Goal: Task Accomplishment & Management: Complete application form

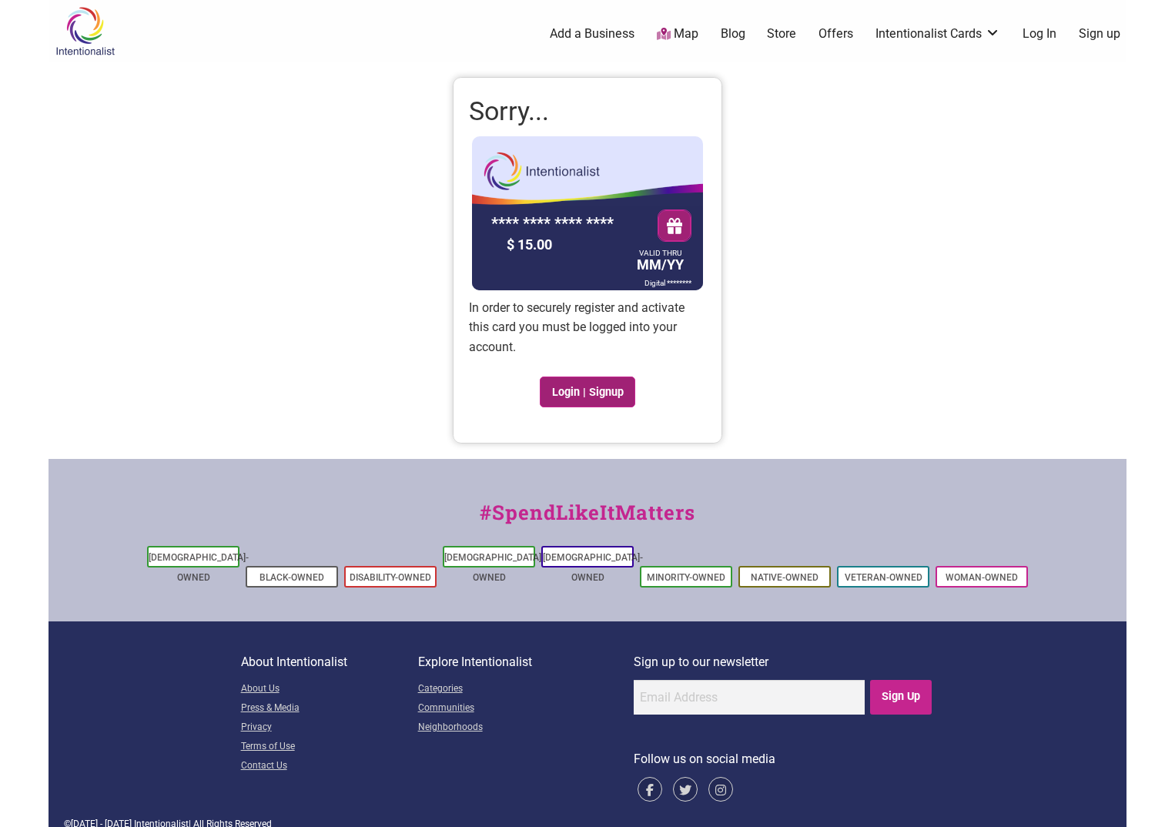
click at [609, 393] on link "Login | Signup" at bounding box center [587, 391] width 95 height 31
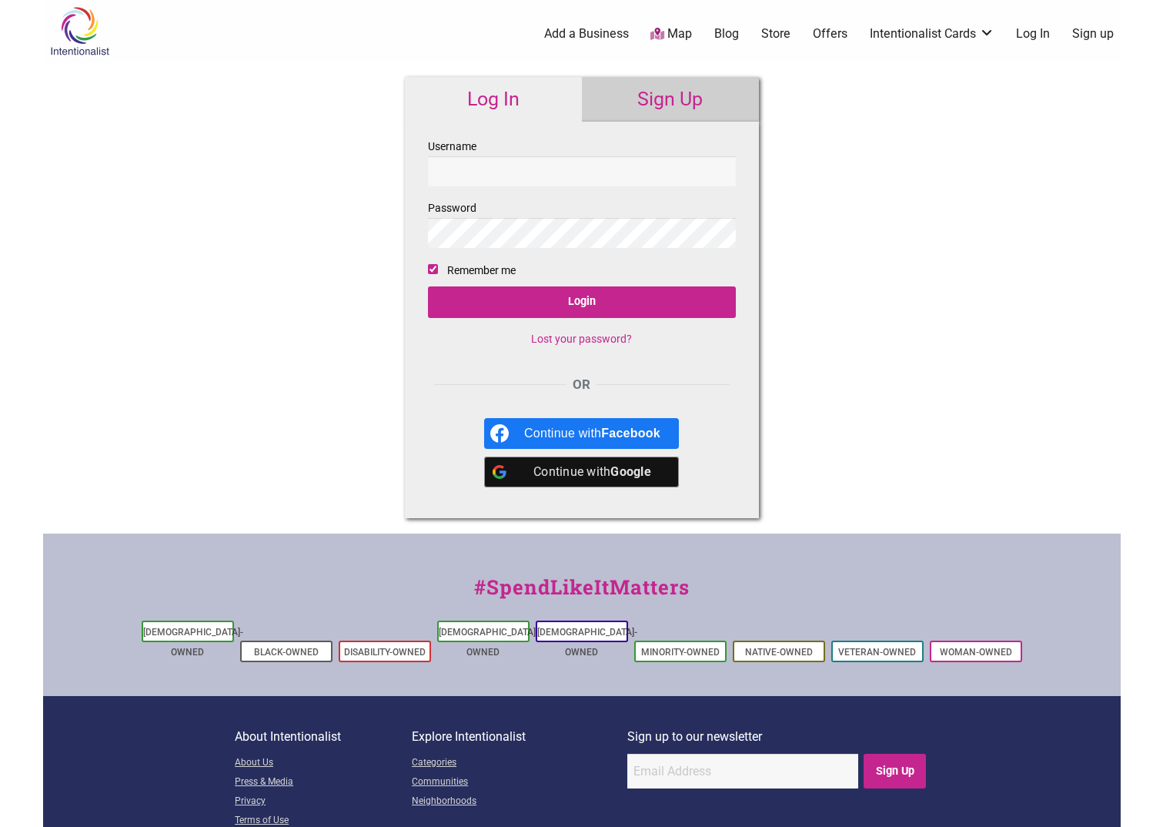
click at [470, 159] on input "Username" at bounding box center [582, 171] width 308 height 30
click at [668, 82] on link "Sign Up" at bounding box center [670, 99] width 177 height 45
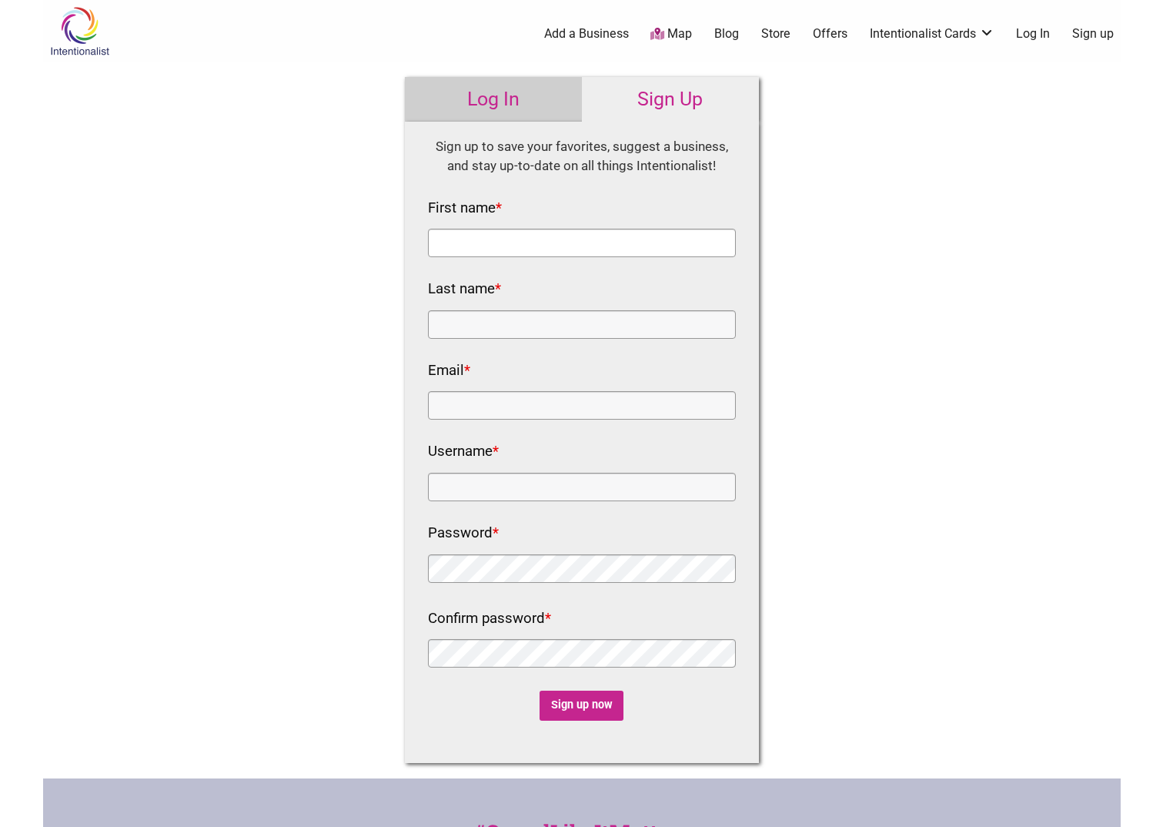
click at [543, 245] on input "First name *" at bounding box center [582, 243] width 308 height 28
type input "Mary"
type input "Bradley"
type input "mary.bradley@seattle.gov"
click at [513, 487] on input "Username *" at bounding box center [582, 487] width 308 height 28
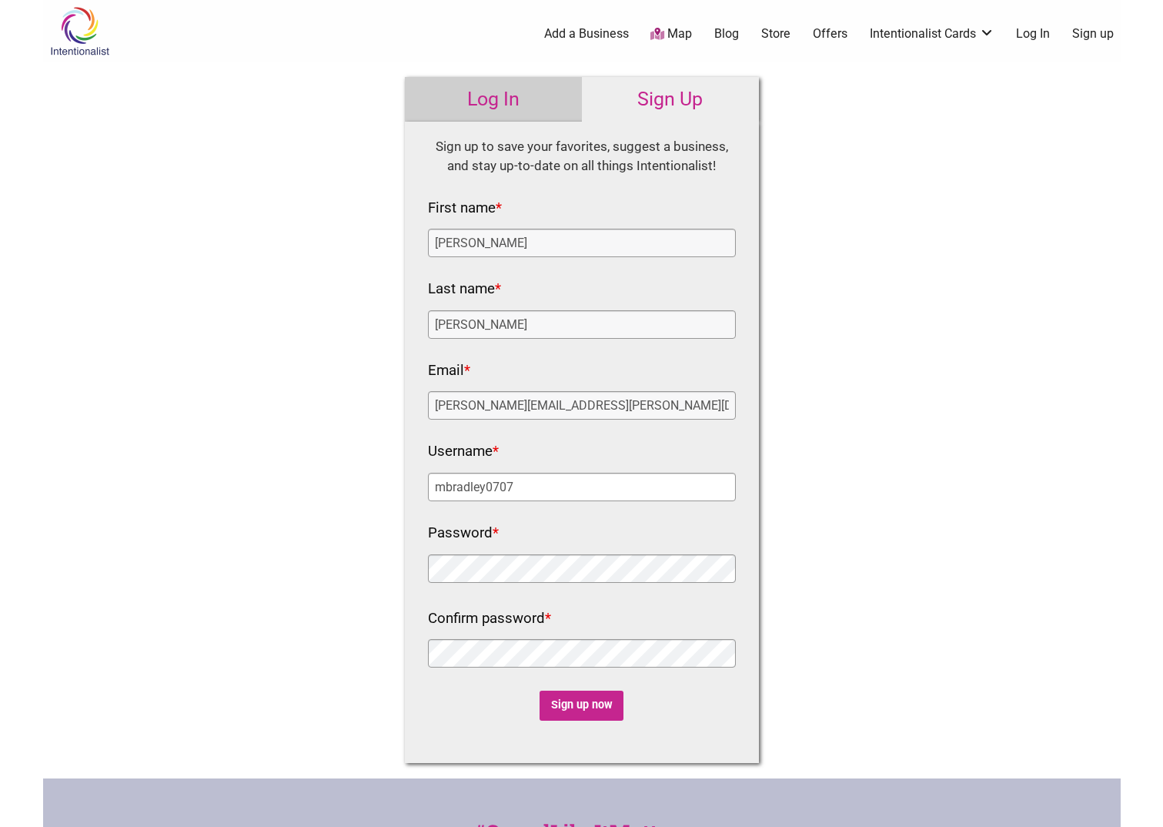
type input "mbradley0707"
click at [570, 711] on input "Sign up now" at bounding box center [582, 706] width 84 height 30
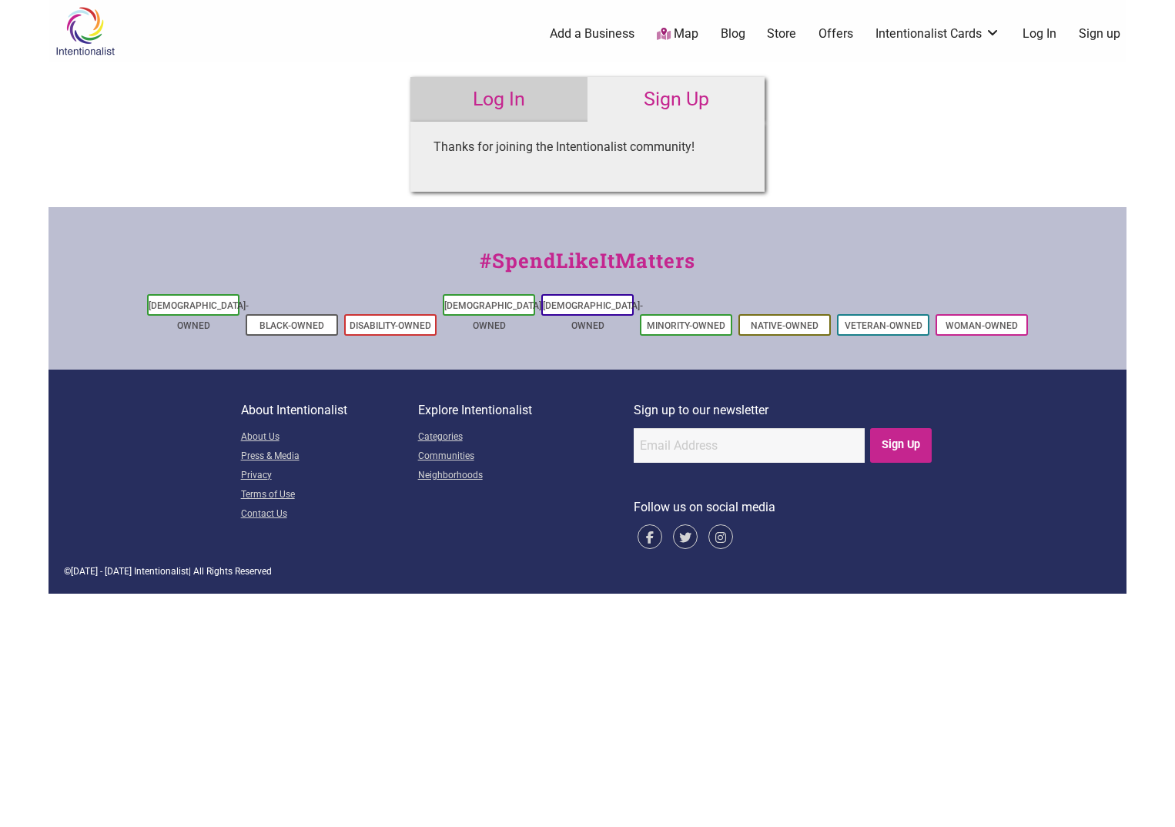
type input "mbradley0707"
click at [529, 100] on link "Log In" at bounding box center [498, 99] width 177 height 45
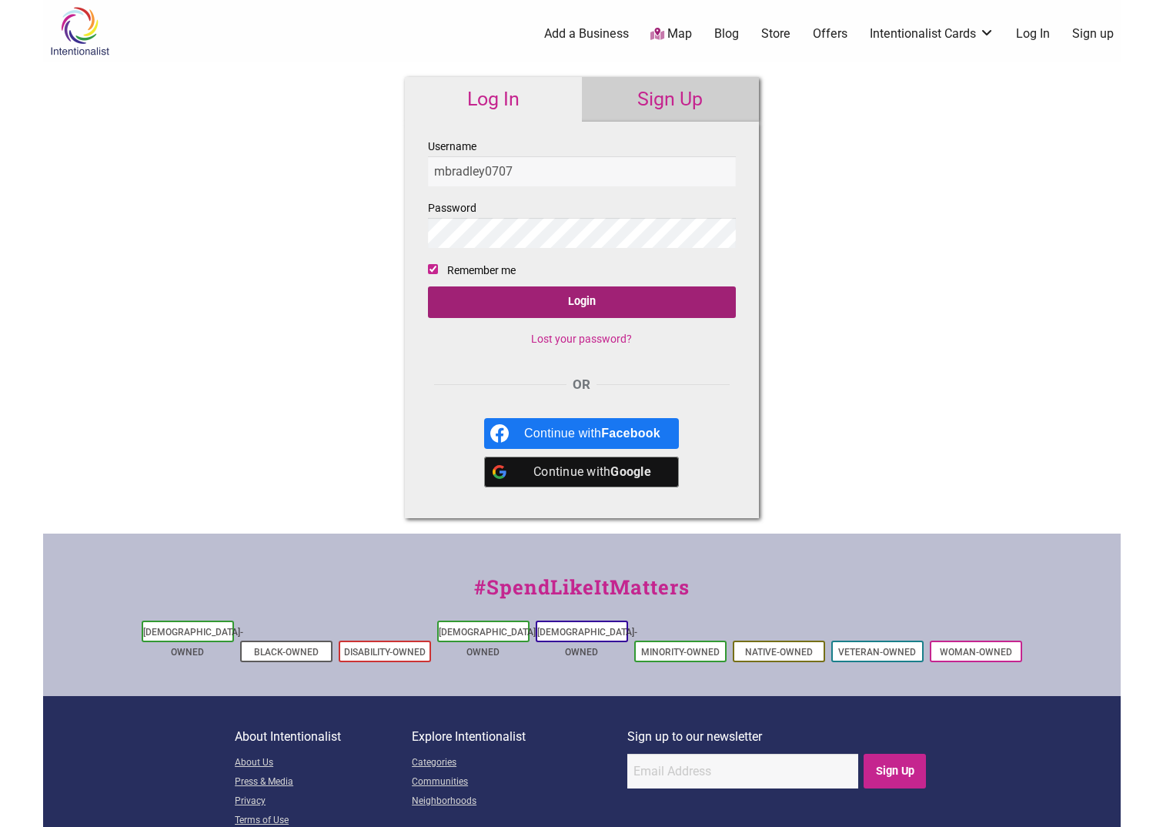
click at [581, 309] on input "Login" at bounding box center [582, 302] width 308 height 32
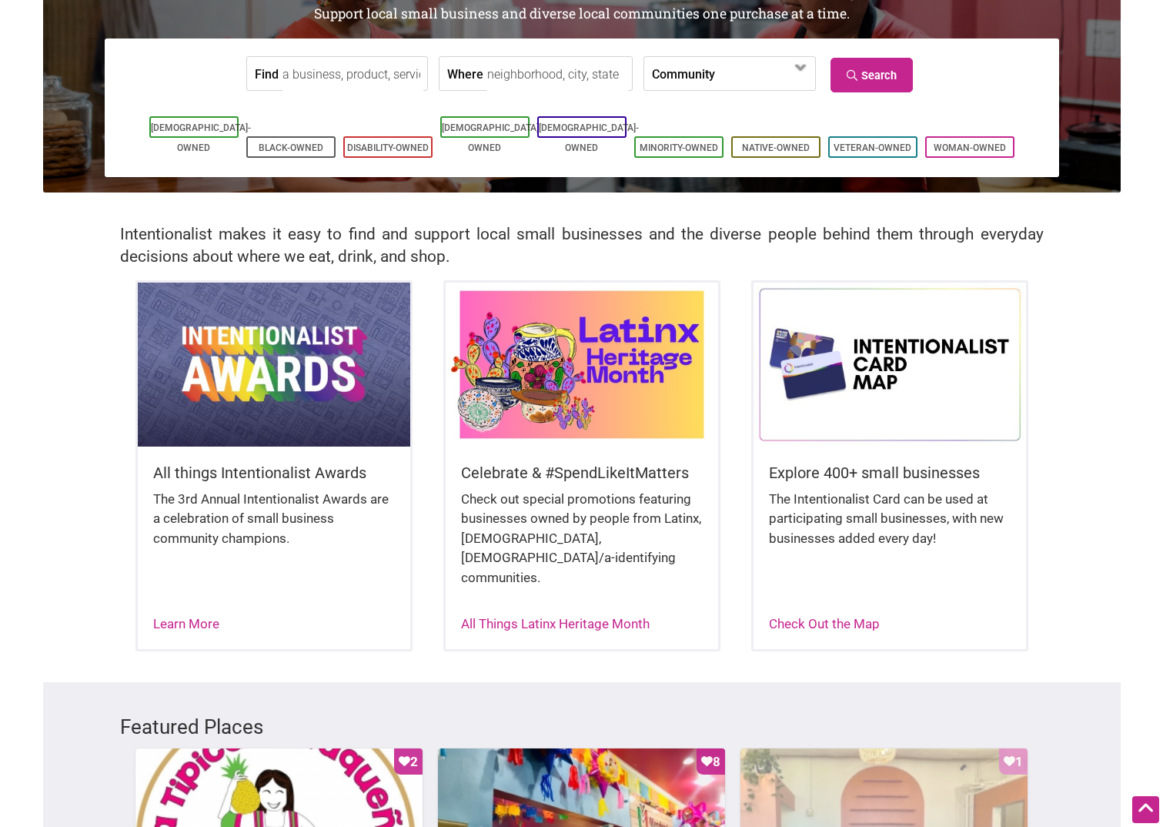
scroll to position [77, 0]
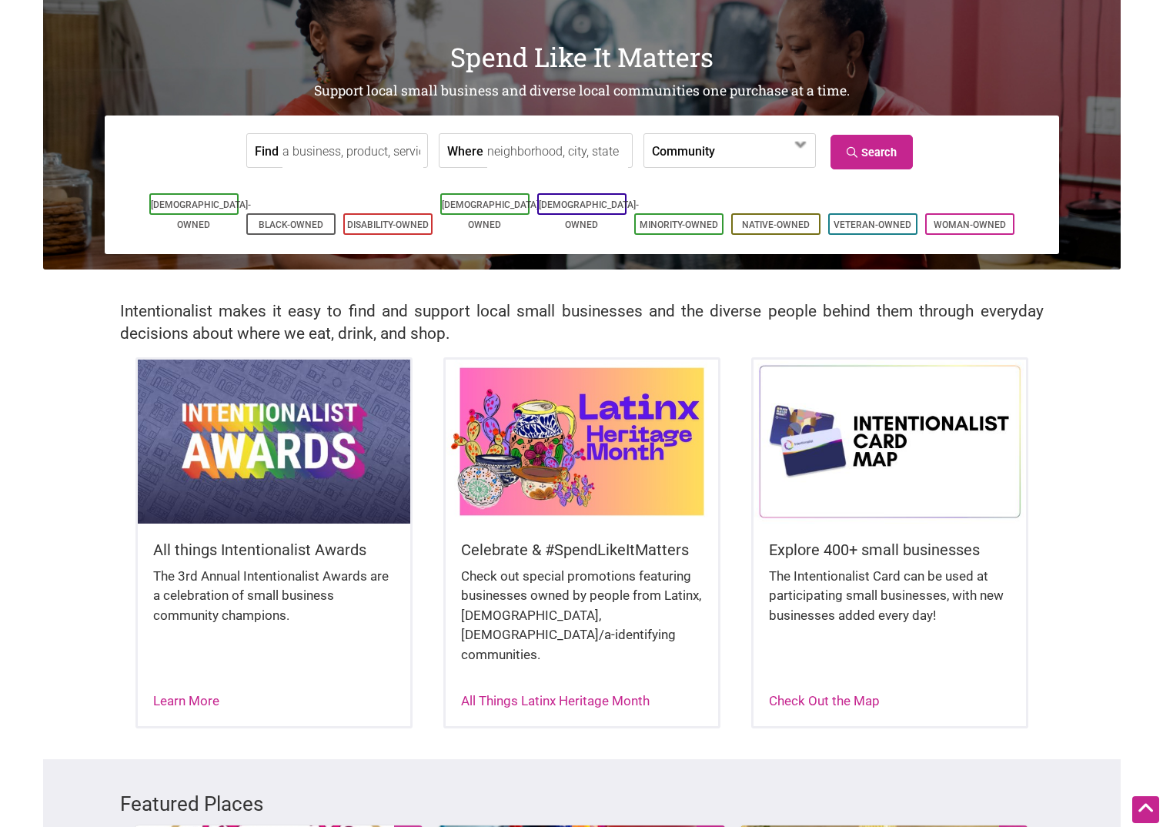
drag, startPoint x: 1006, startPoint y: 461, endPoint x: 1094, endPoint y: 313, distance: 172.6
click at [1094, 313] on div "Intentionalist makes it easy to find and support local small businesses and the…" at bounding box center [582, 313] width 1078 height 88
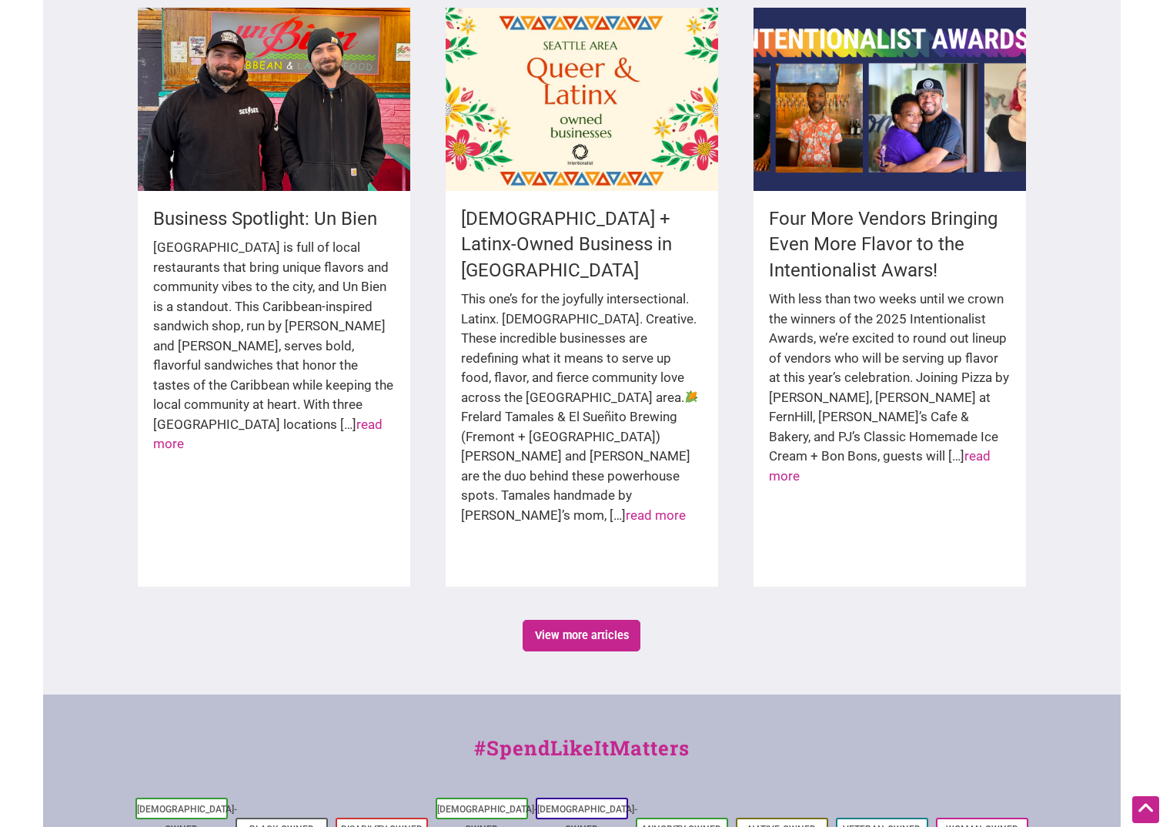
scroll to position [2386, 0]
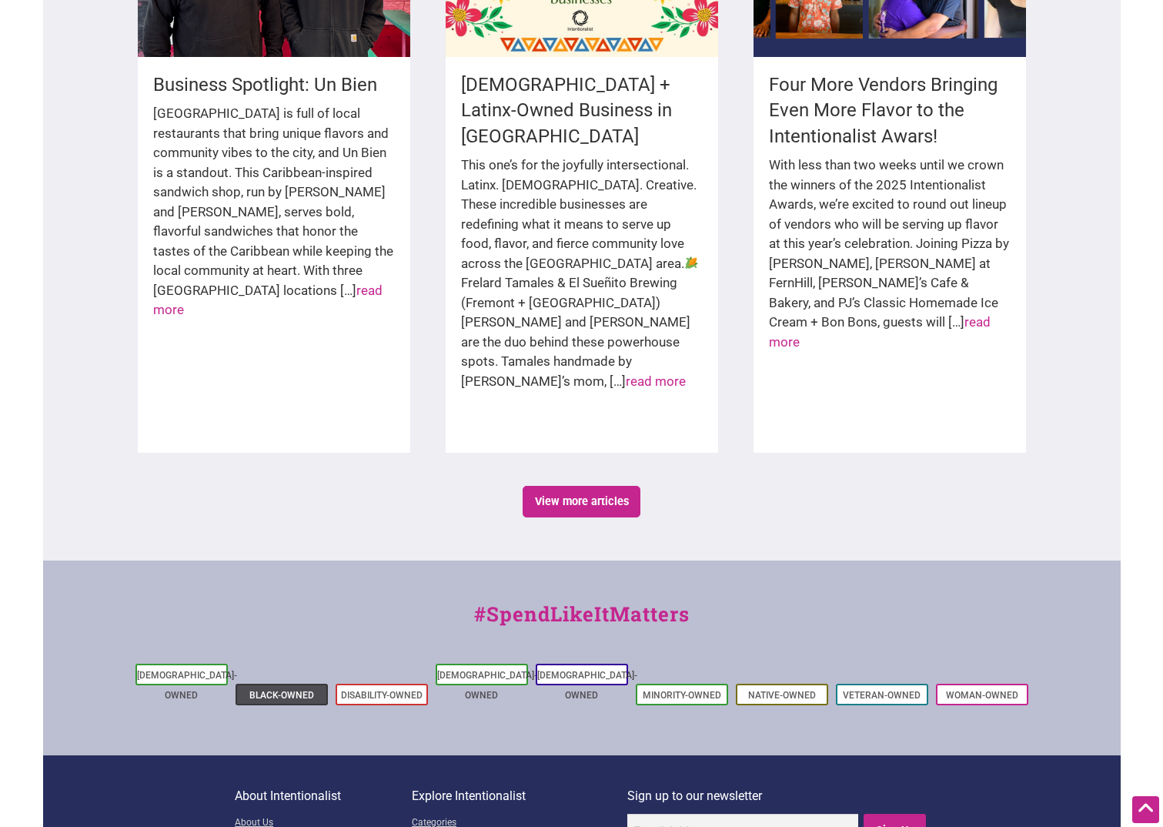
click at [266, 684] on li "Black-Owned" at bounding box center [282, 695] width 92 height 22
click at [269, 690] on link "Black-Owned" at bounding box center [281, 695] width 65 height 11
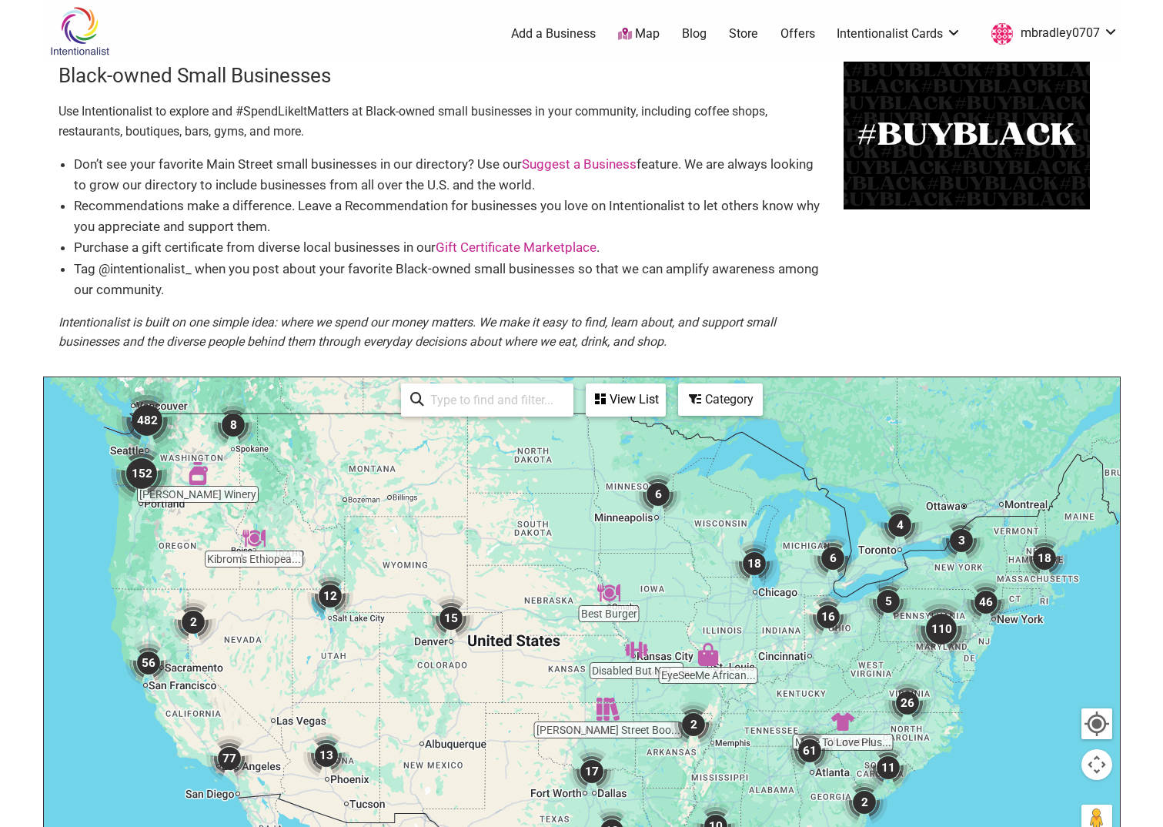
click at [149, 422] on img "482" at bounding box center [147, 421] width 62 height 62
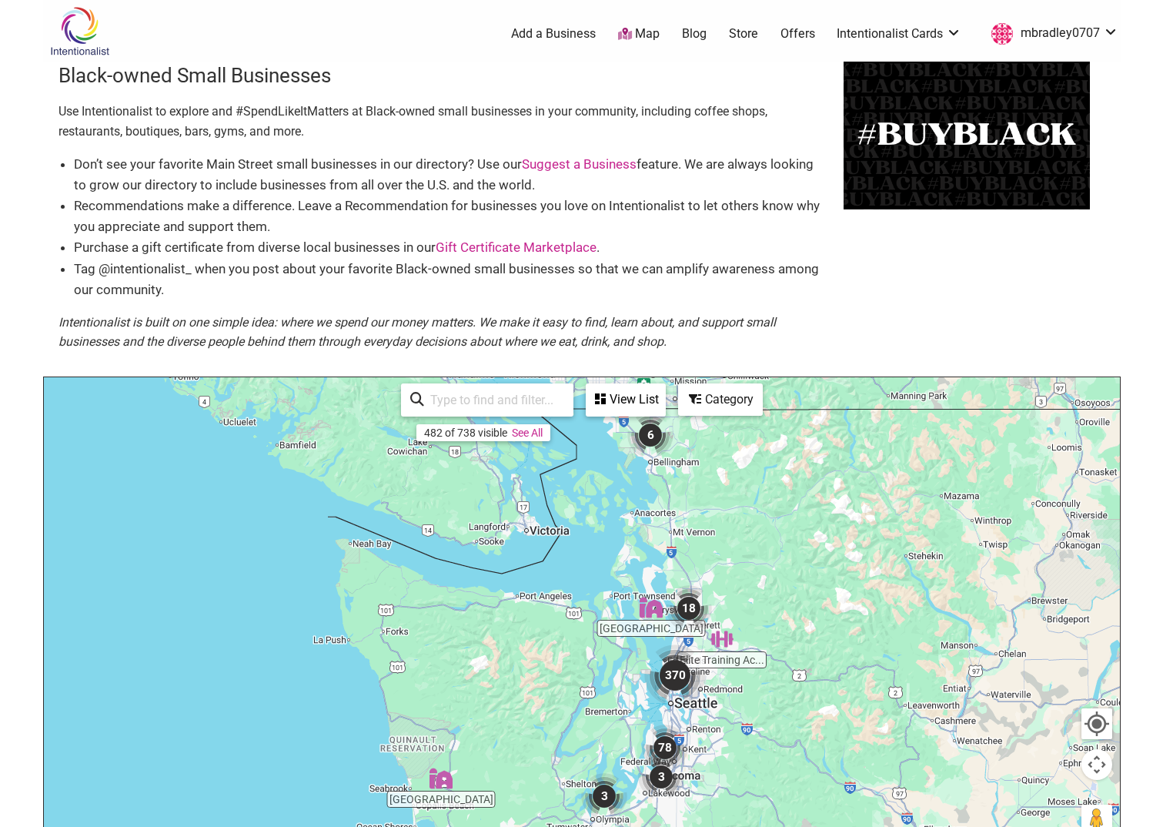
click at [669, 674] on img "370" at bounding box center [675, 675] width 62 height 62
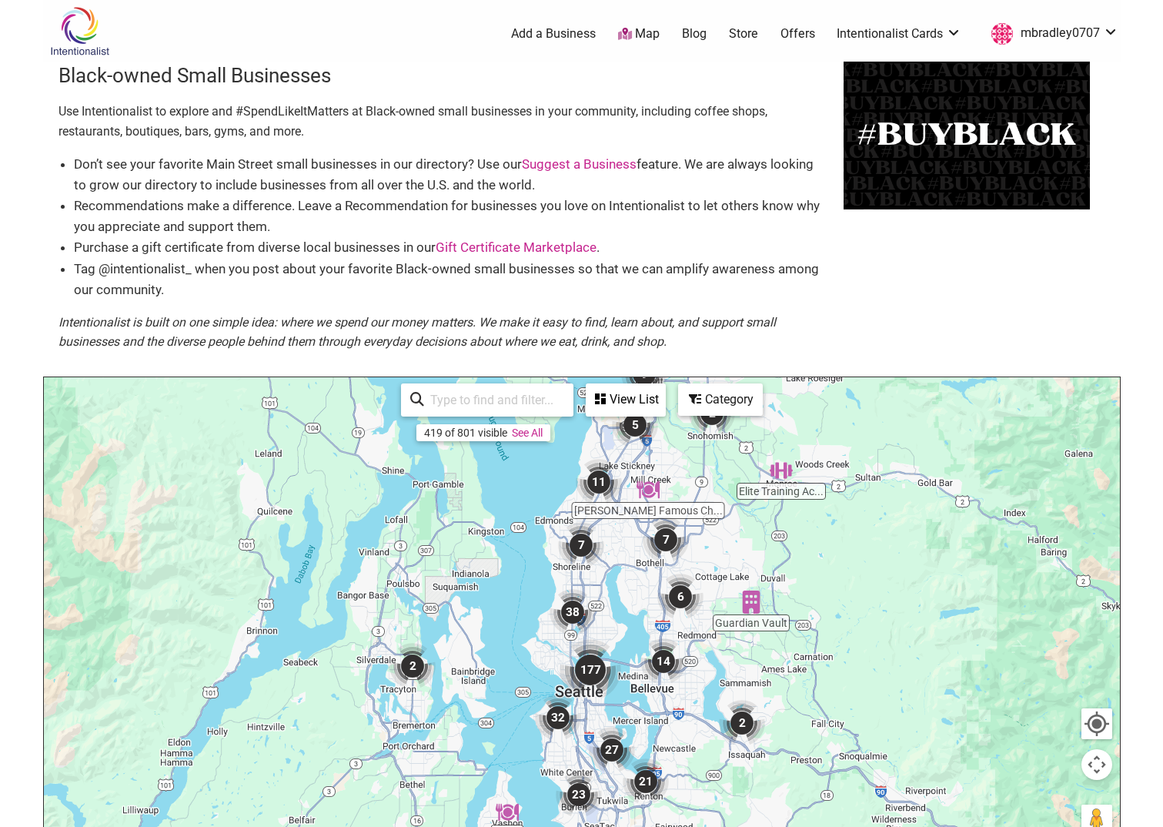
click at [589, 668] on img "177" at bounding box center [591, 670] width 62 height 62
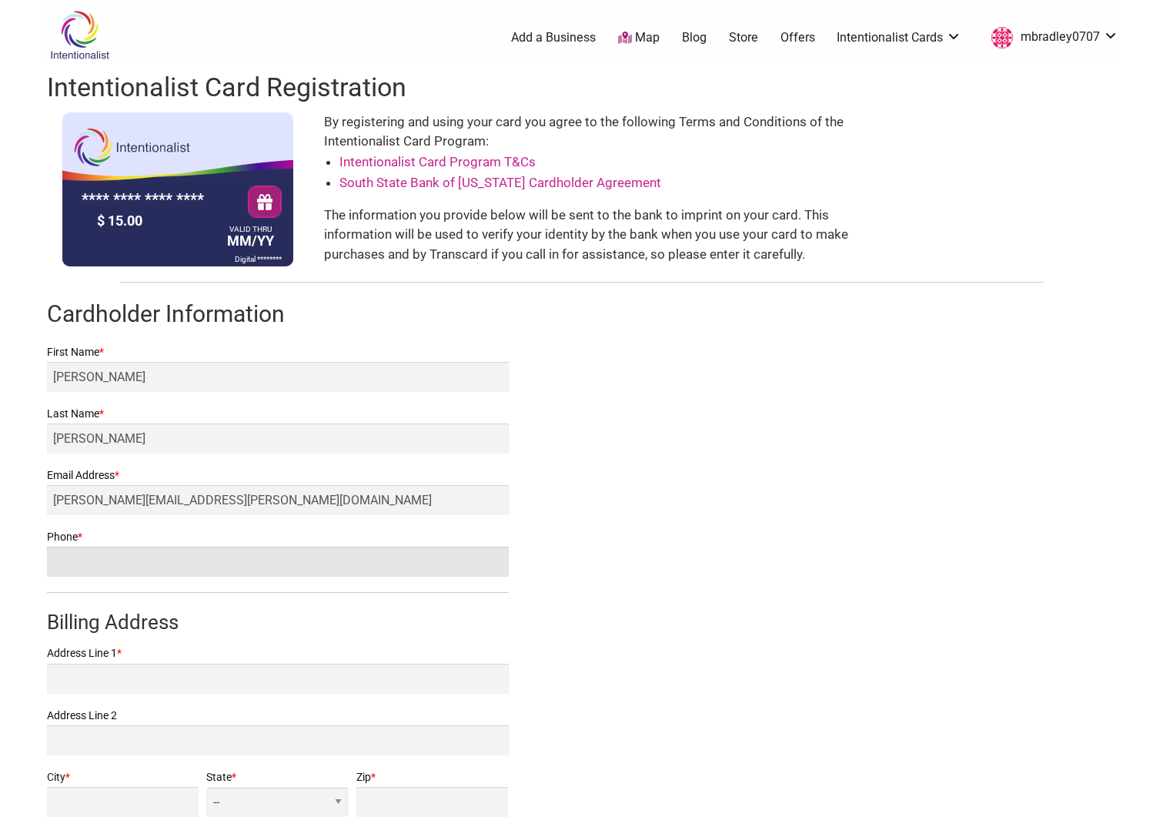
click at [72, 564] on input "Phone *" at bounding box center [278, 562] width 462 height 30
type input "2066195748"
click at [717, 670] on div "Intentionalist Card Registration **** **** **** **** $ 15.00 VALID THRU MM/YY D…" at bounding box center [582, 470] width 1078 height 811
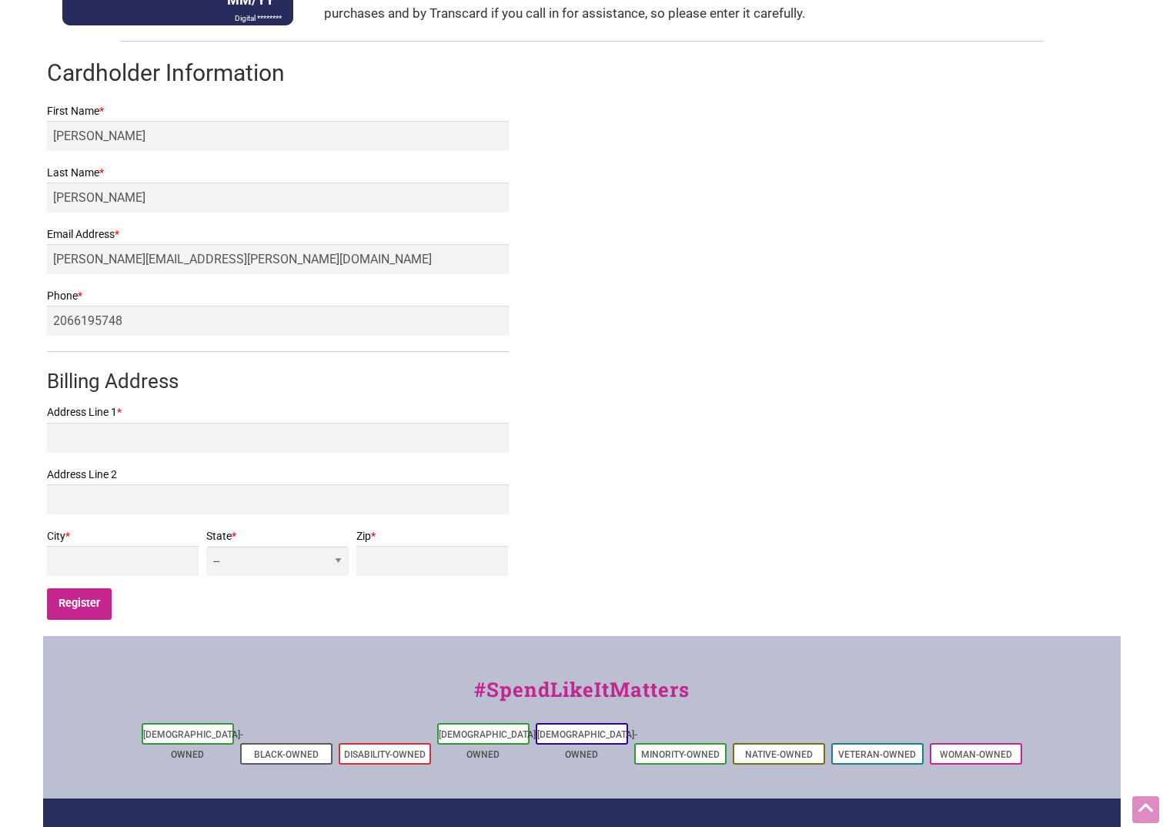
scroll to position [308, 0]
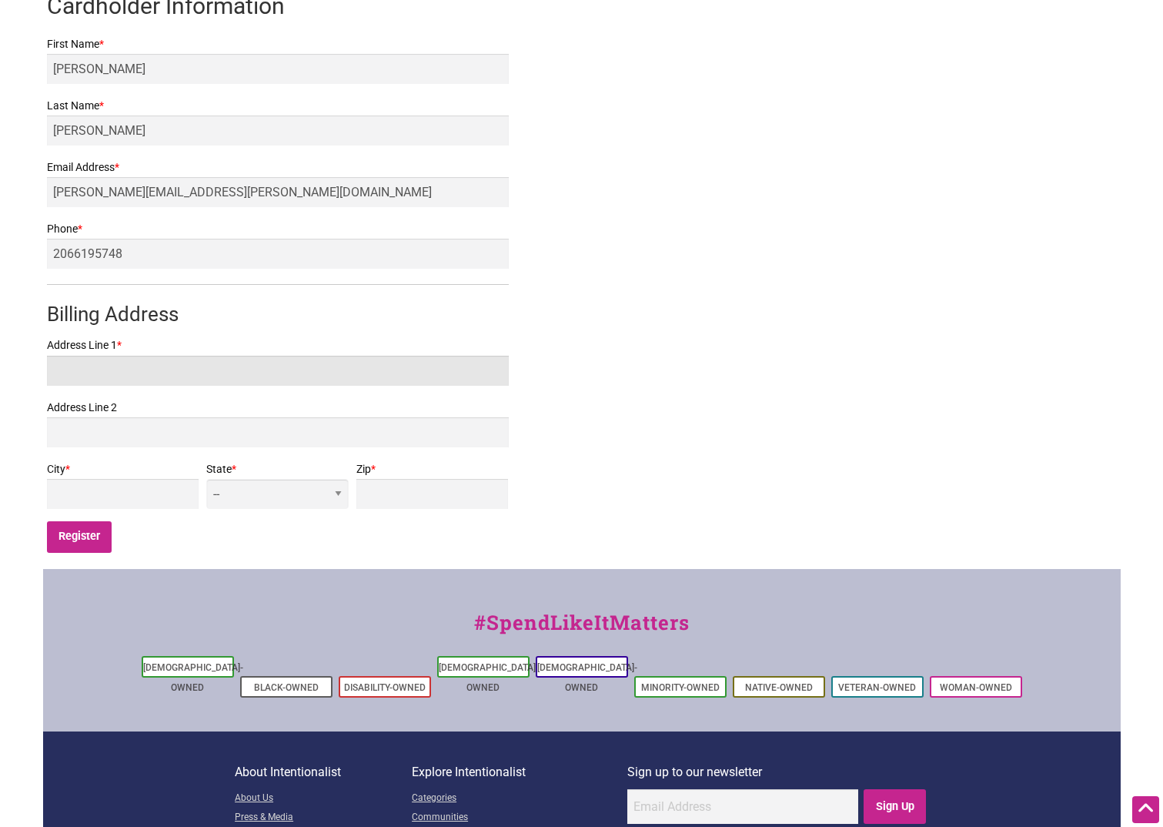
click at [160, 369] on input "Address Line 1 *" at bounding box center [278, 371] width 462 height 30
type input "18058 3rd Ave NE"
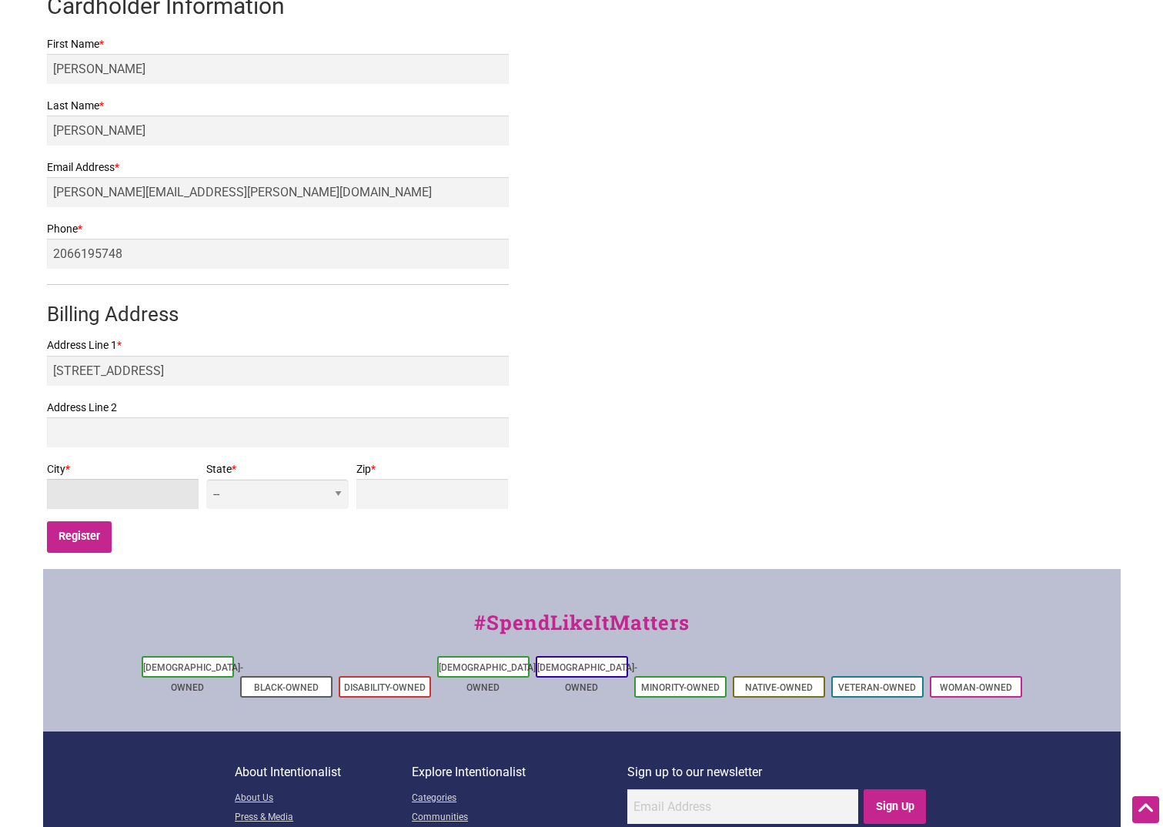
type input "Shoreline"
type input "98155"
click at [346, 488] on select "-- AL AK AZ AR CA CO CT DE DC FL GA HI ID IL IN IA KS KY LA ME MD MA MI MN MS M…" at bounding box center [277, 494] width 142 height 30
select select "WA"
click at [307, 479] on select "-- AL AK AZ AR CA CO CT DE DC FL GA HI ID IL IN IA KS KY LA ME MD MA MI MN MS M…" at bounding box center [277, 494] width 142 height 30
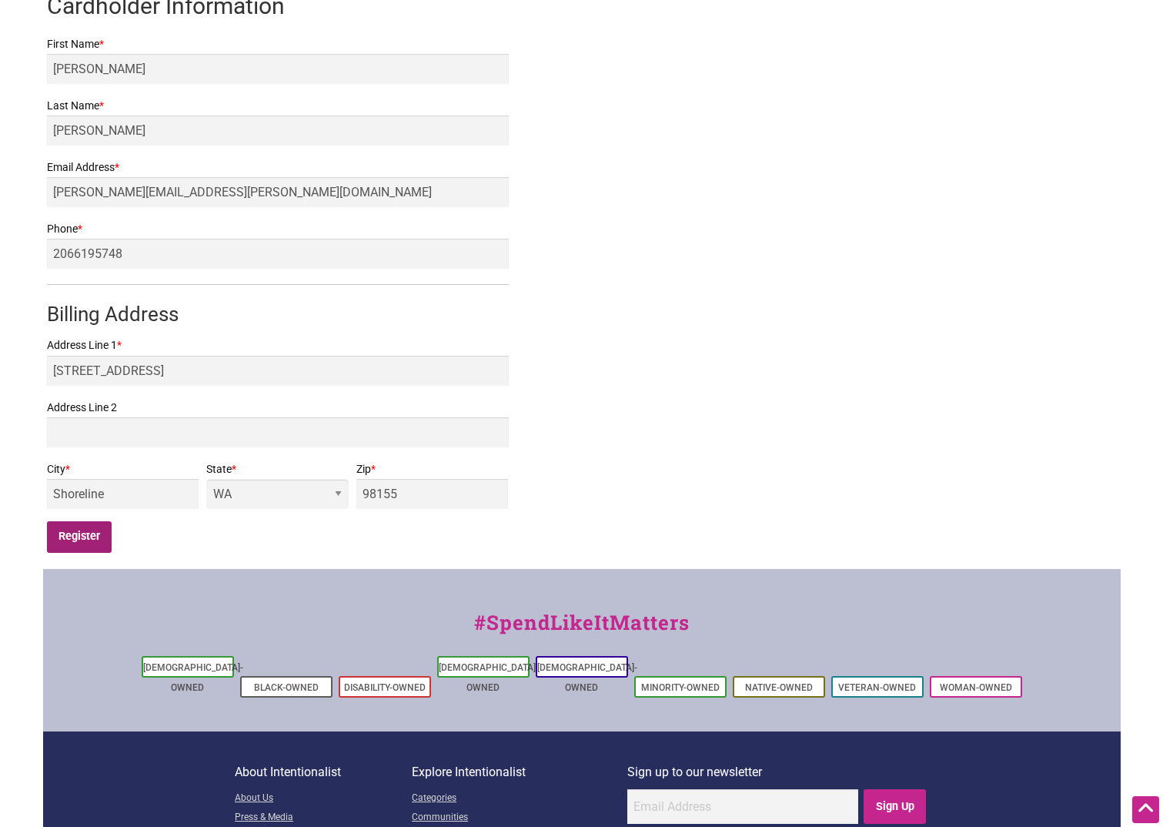
click at [70, 533] on input "Register" at bounding box center [79, 537] width 65 height 32
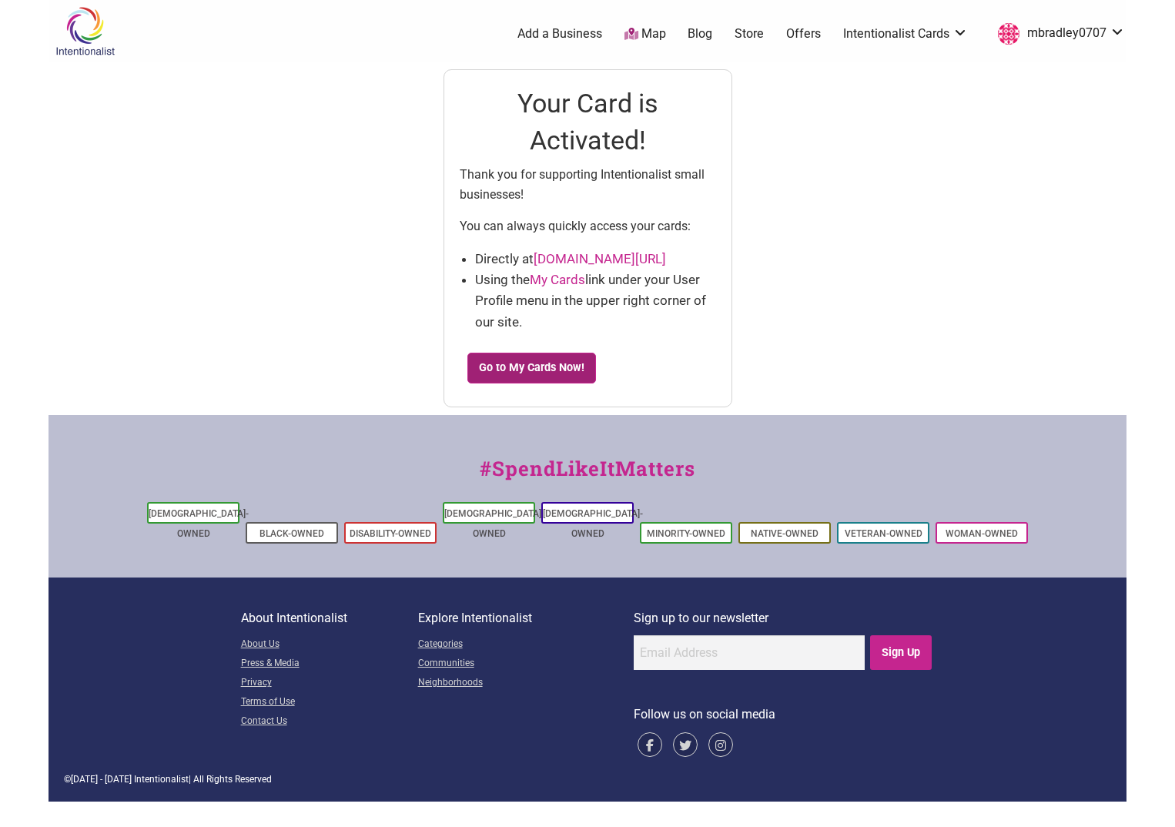
click at [521, 373] on link "Go to My Cards Now!" at bounding box center [531, 368] width 129 height 31
click at [564, 279] on link "My Cards" at bounding box center [557, 279] width 55 height 15
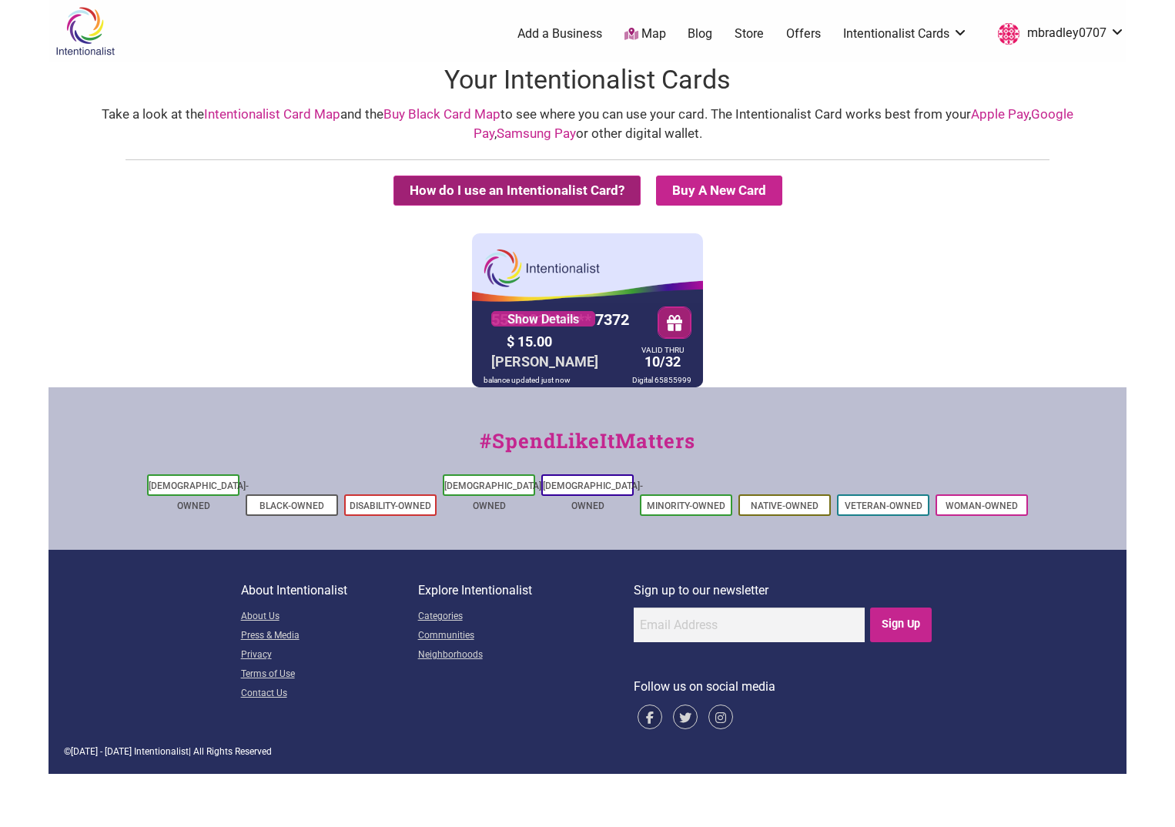
click at [537, 184] on button "How do I use an Intentionalist Card?" at bounding box center [516, 191] width 247 height 30
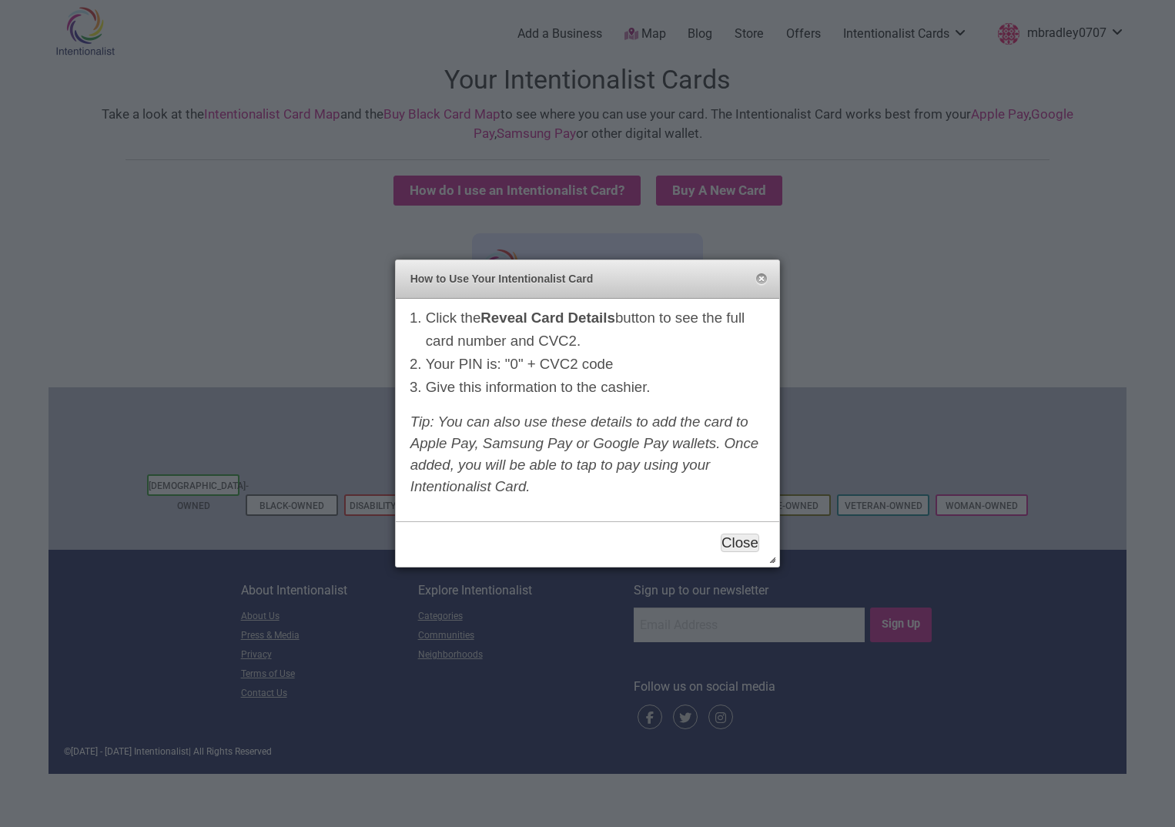
click at [737, 540] on button "Close" at bounding box center [740, 542] width 38 height 18
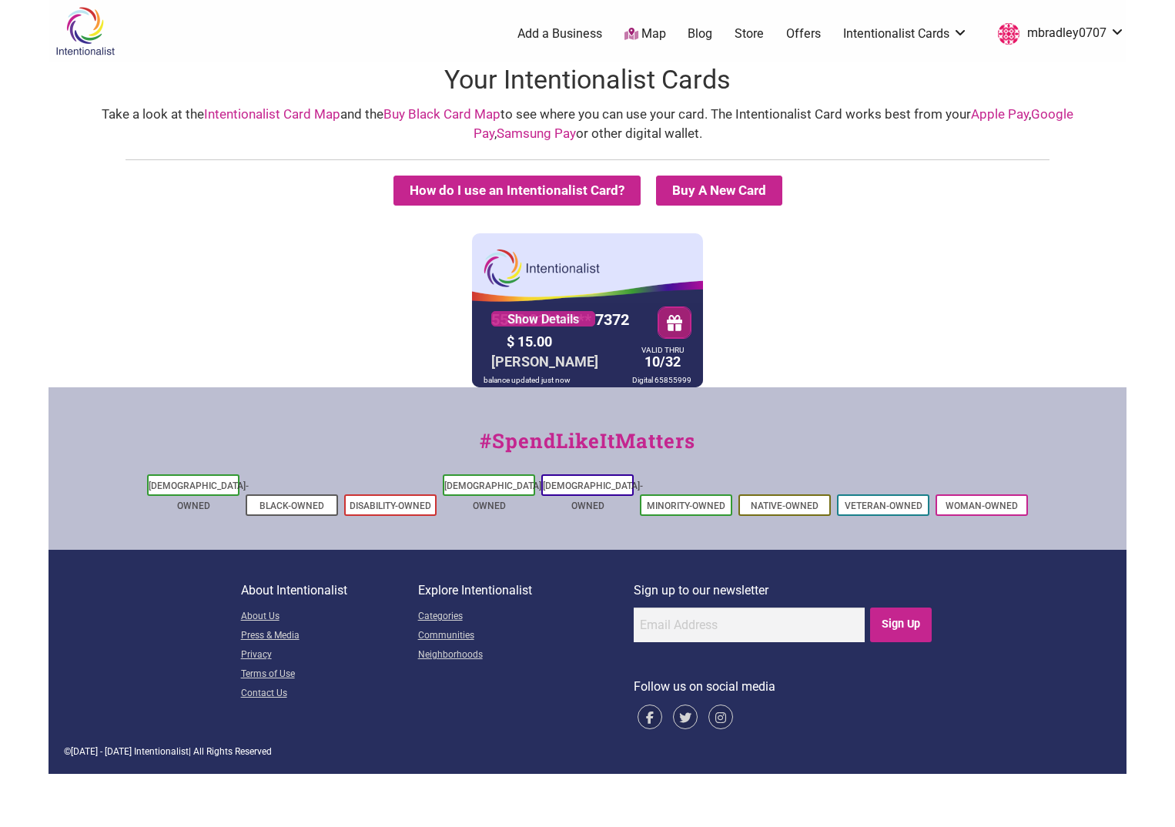
click at [219, 111] on link "Intentionalist Card Map" at bounding box center [272, 113] width 136 height 15
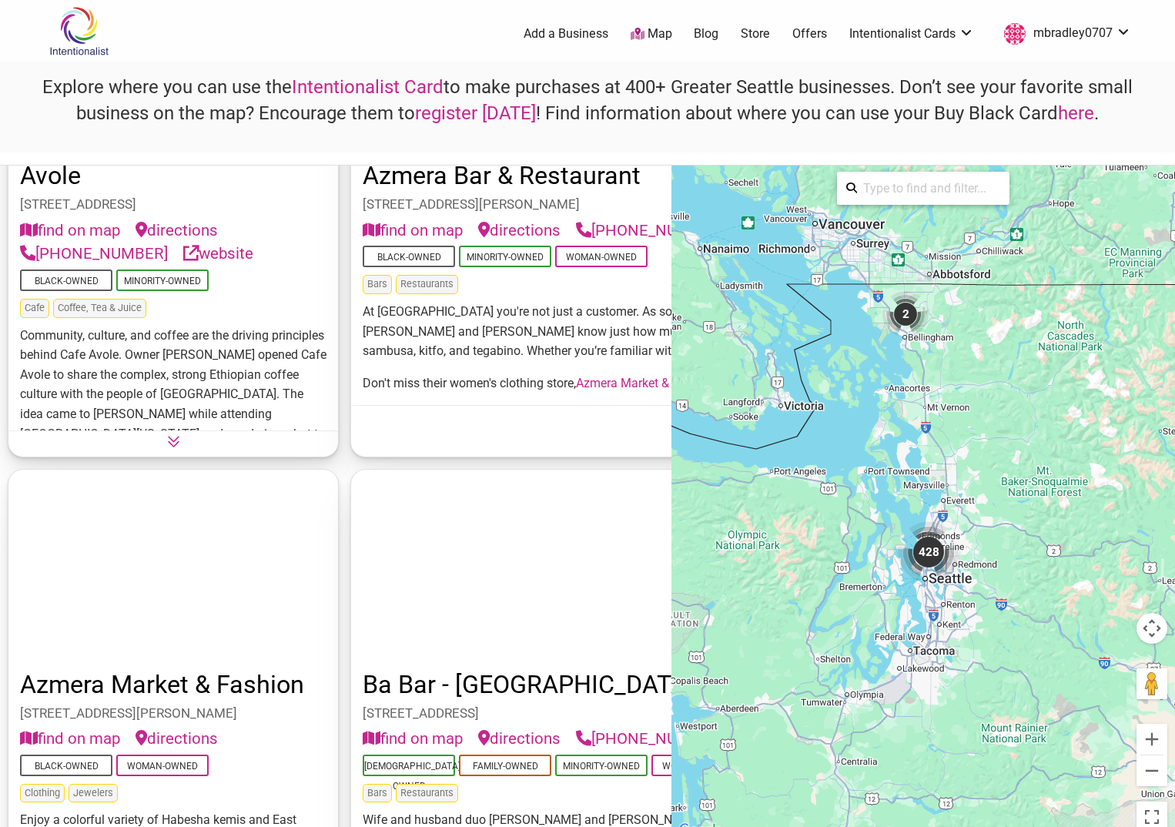
scroll to position [4927, 0]
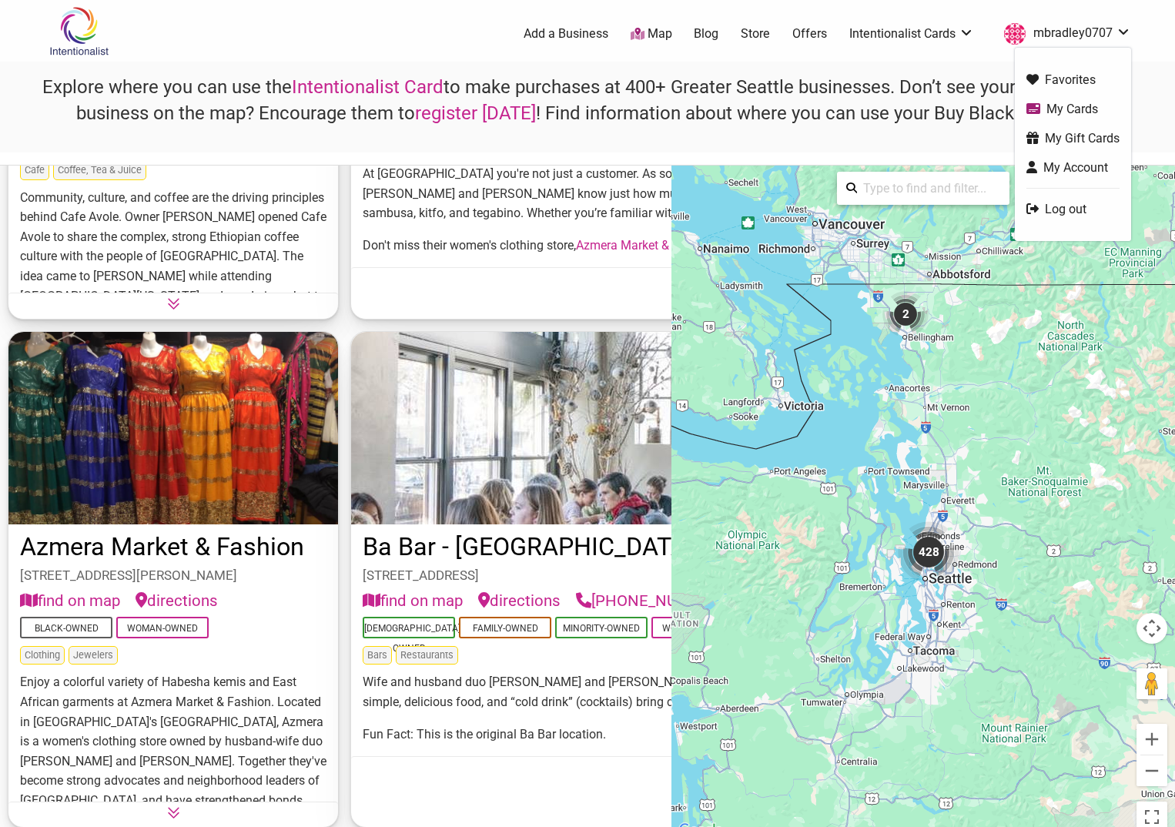
click at [1065, 106] on link "My Cards" at bounding box center [1072, 109] width 93 height 18
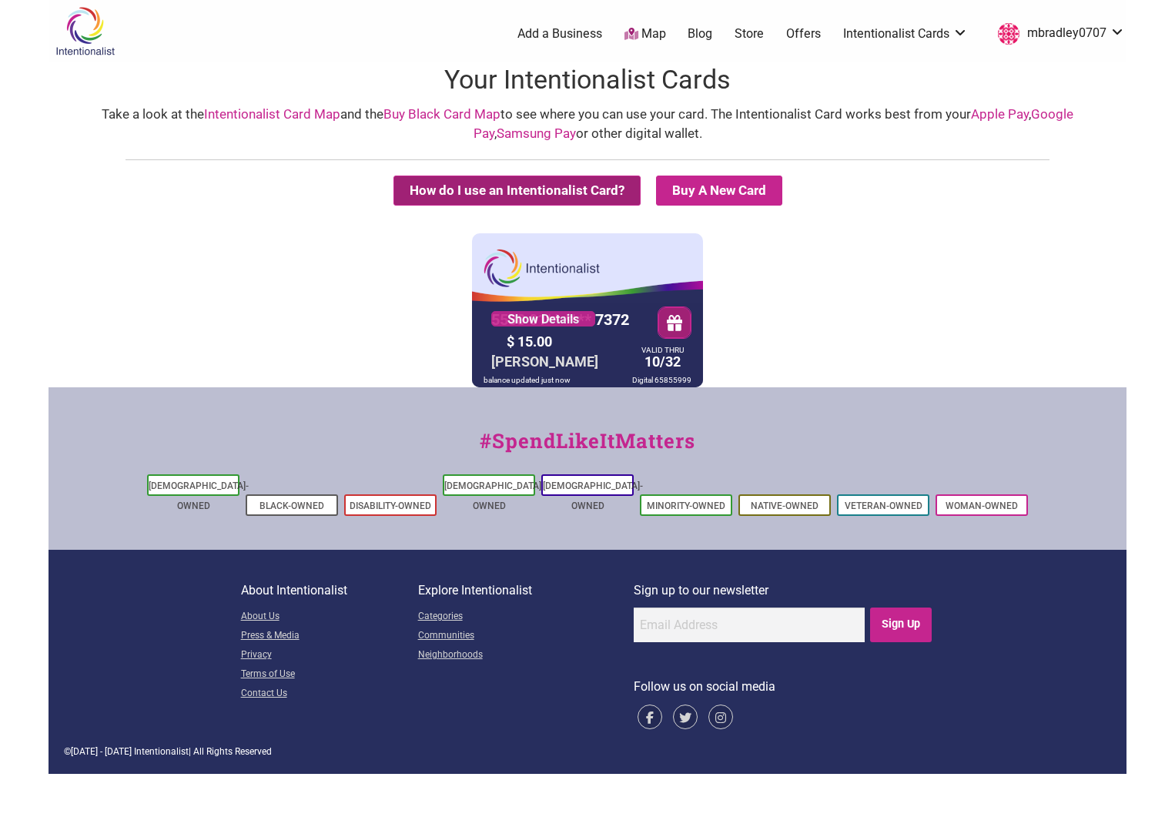
click at [479, 199] on button "How do I use an Intentionalist Card?" at bounding box center [516, 191] width 247 height 30
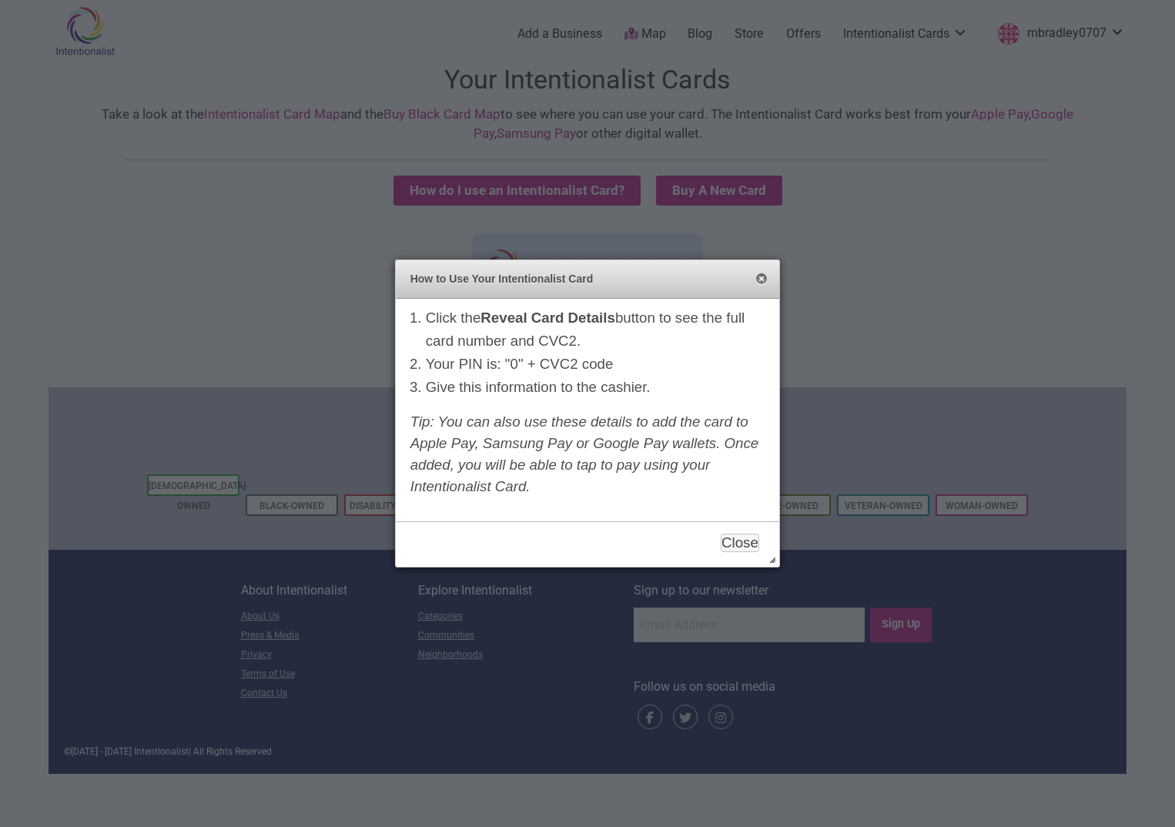
click at [757, 277] on button "Close" at bounding box center [761, 279] width 12 height 12
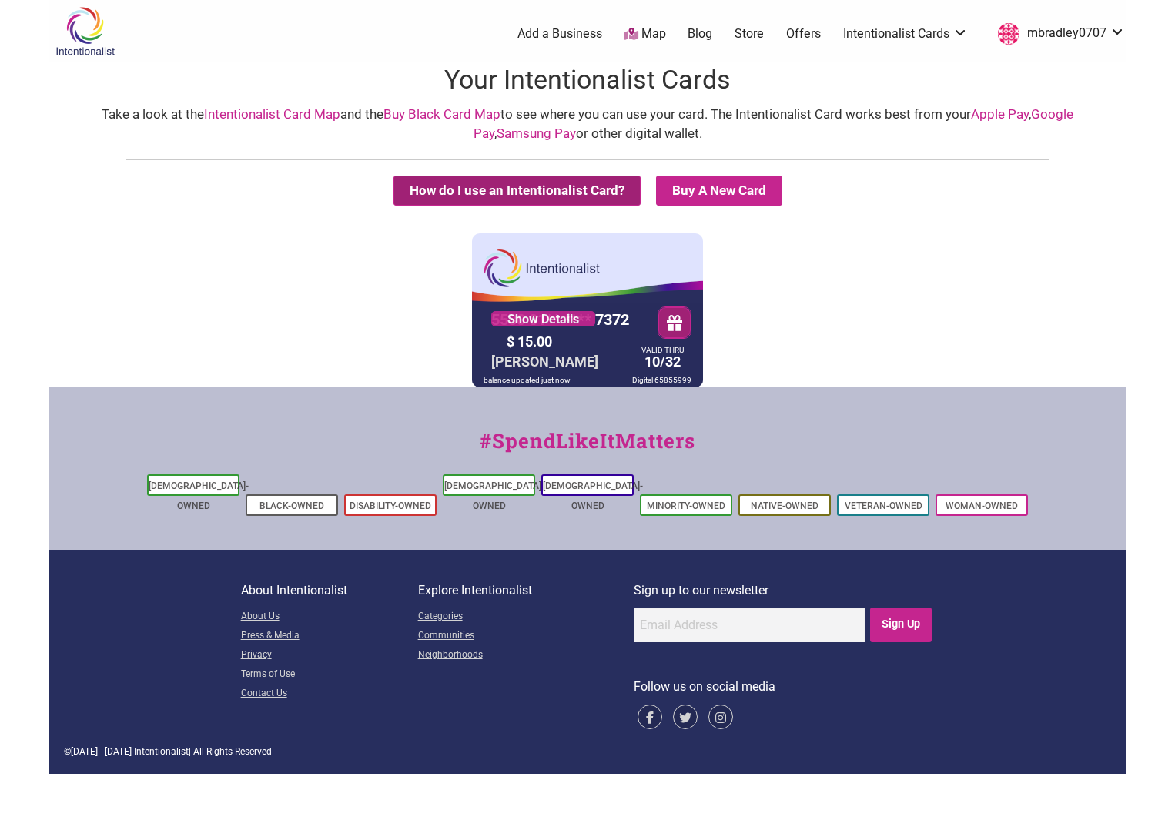
click at [559, 194] on button "How do I use an Intentionalist Card?" at bounding box center [516, 191] width 247 height 30
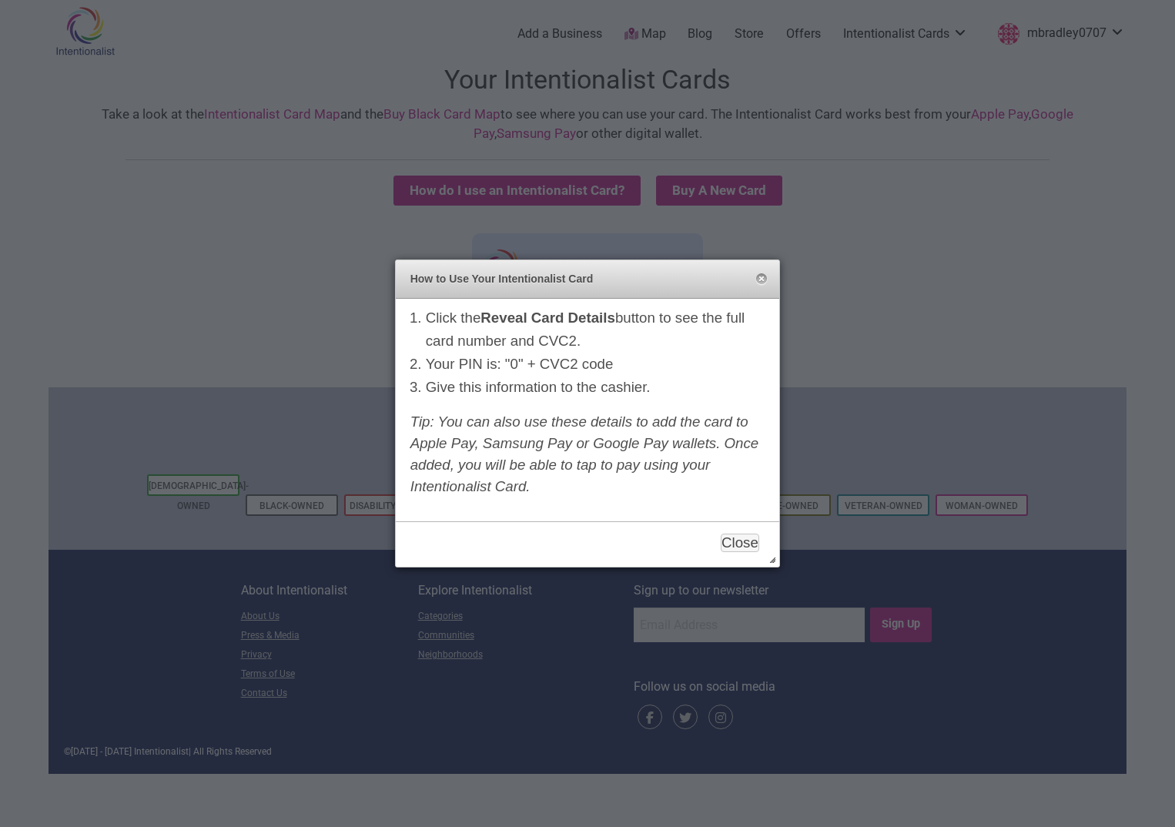
click at [847, 272] on div at bounding box center [587, 413] width 1175 height 827
click at [731, 546] on button "Close" at bounding box center [740, 542] width 38 height 18
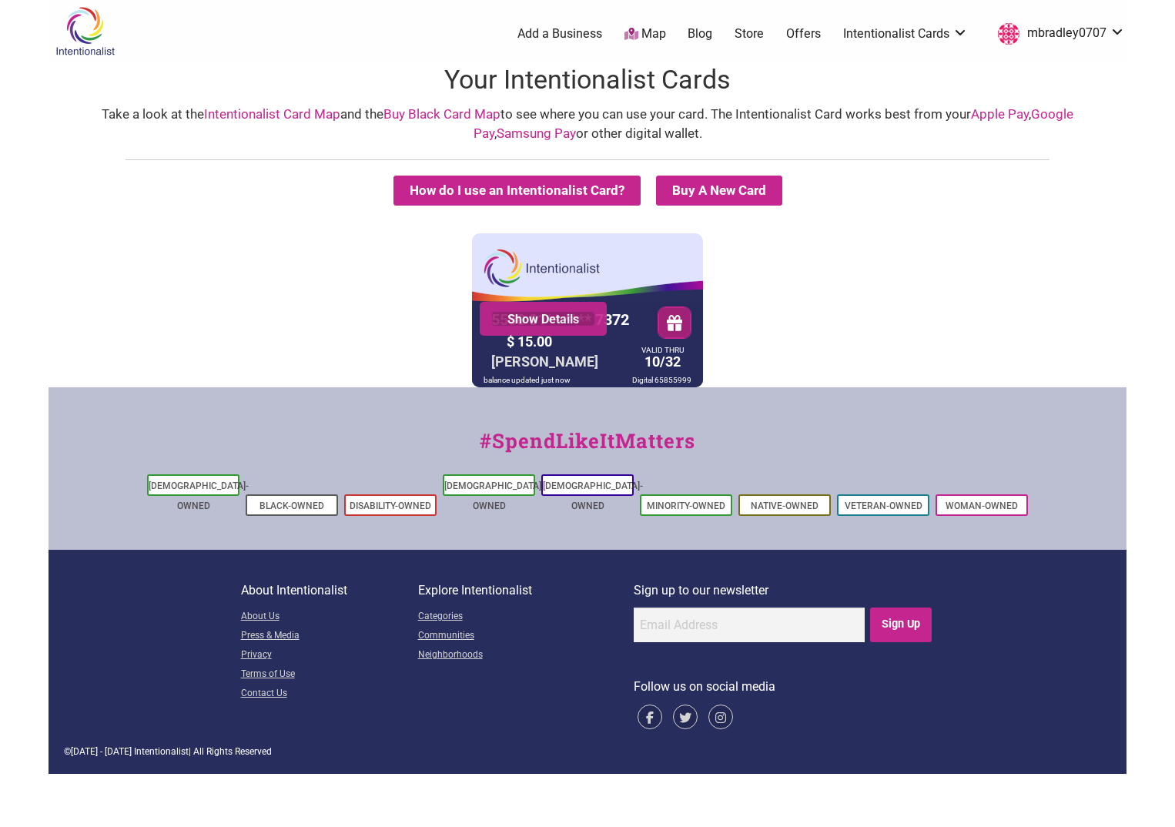
click at [574, 326] on link "Show Details" at bounding box center [543, 318] width 104 height 15
